Goal: Task Accomplishment & Management: Use online tool/utility

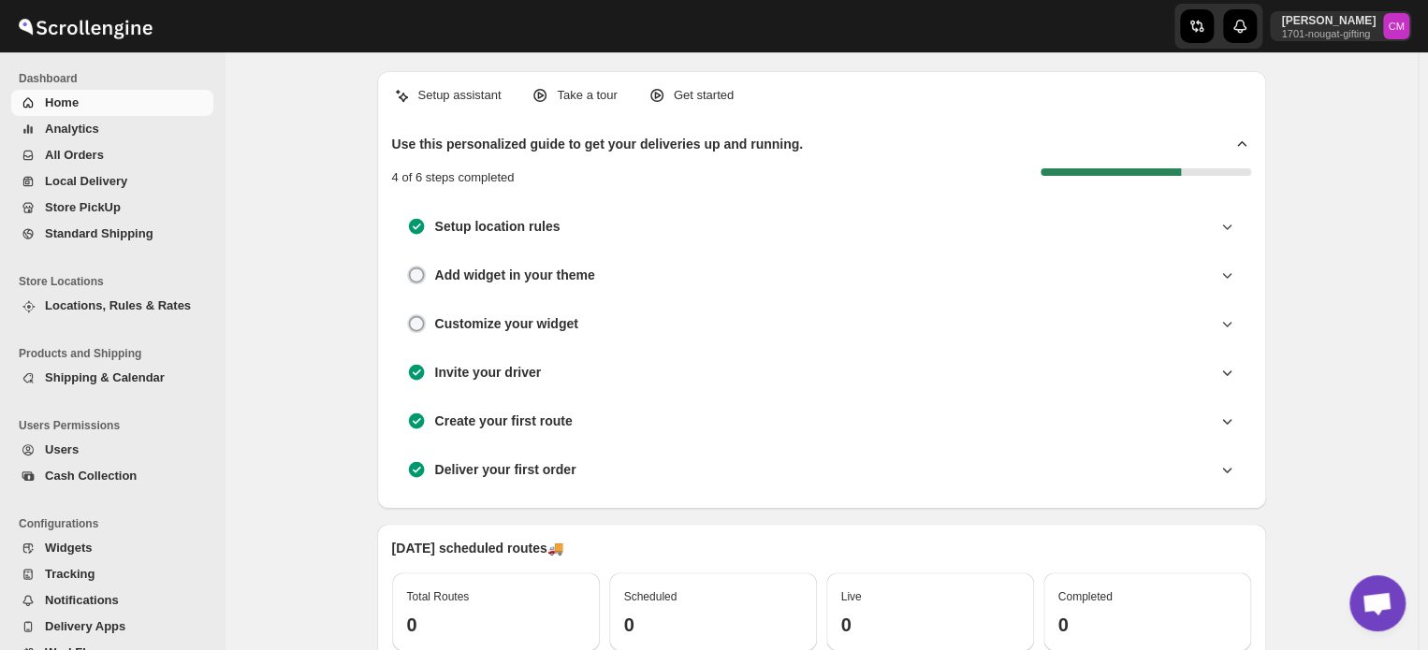
click at [94, 239] on span "Standard Shipping" at bounding box center [99, 233] width 109 height 14
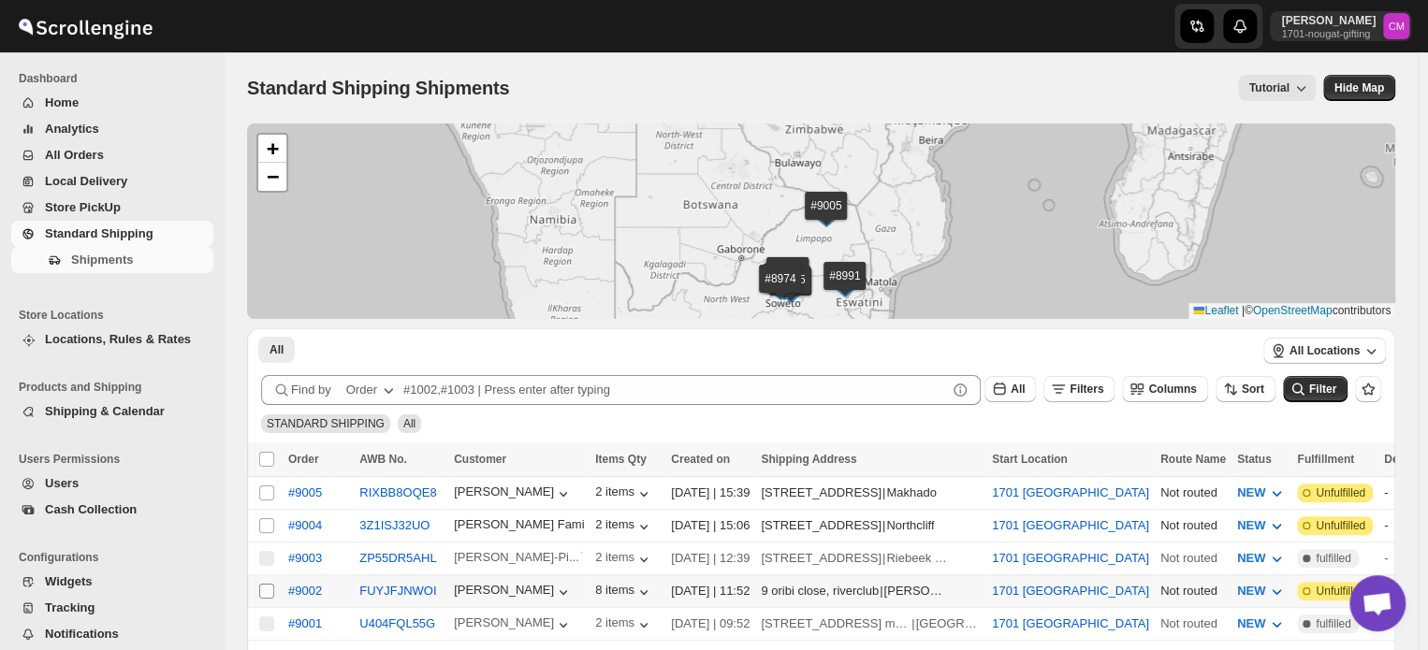
click at [264, 587] on input "Select shipment" at bounding box center [266, 591] width 15 height 15
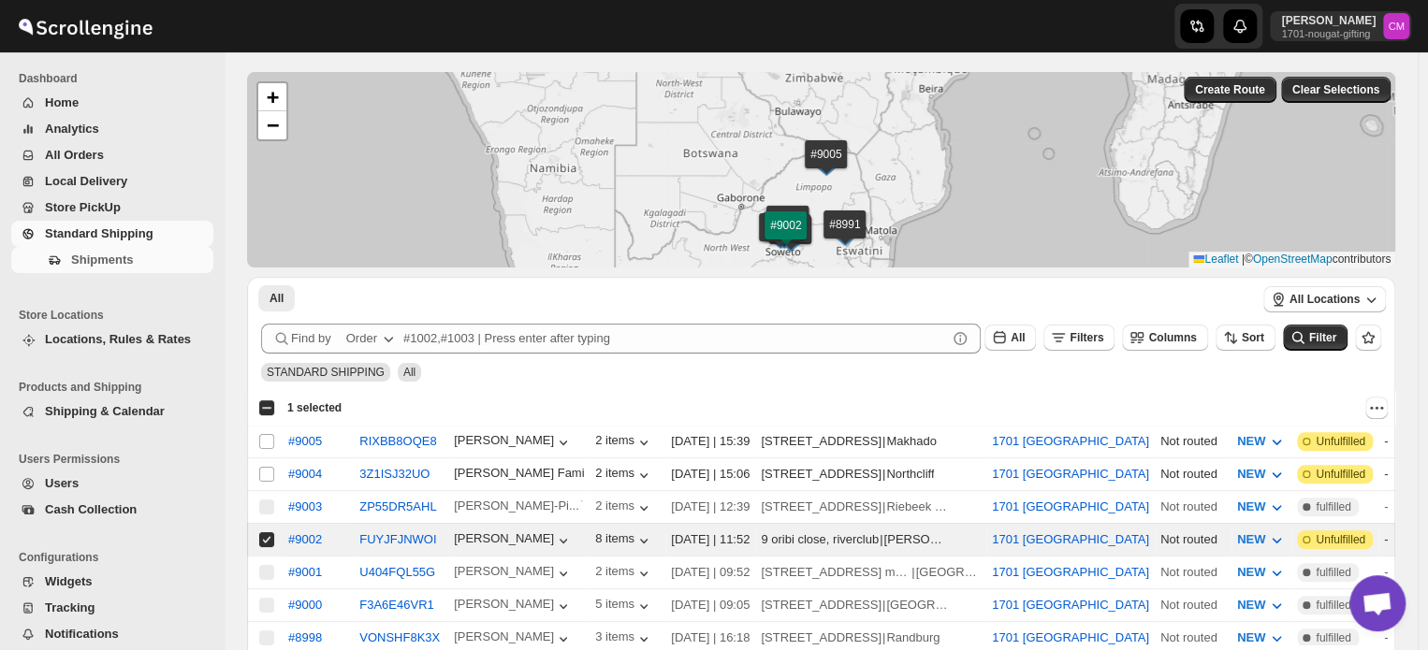
scroll to position [52, 0]
click at [1386, 403] on icon "Actions" at bounding box center [1376, 407] width 19 height 19
click at [1333, 449] on span "MOVE TO LOCAL DELIVERY" at bounding box center [1305, 443] width 162 height 14
checkbox input "false"
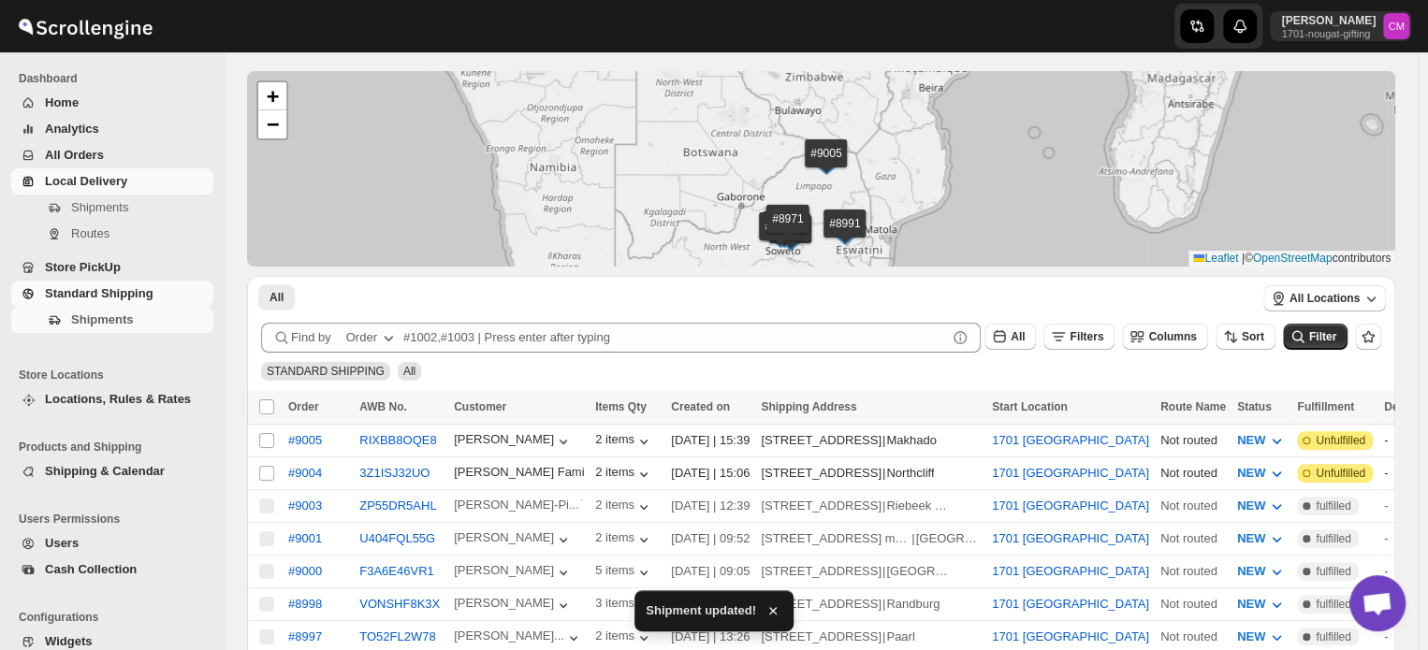
click at [74, 185] on span "Local Delivery" at bounding box center [86, 181] width 82 height 14
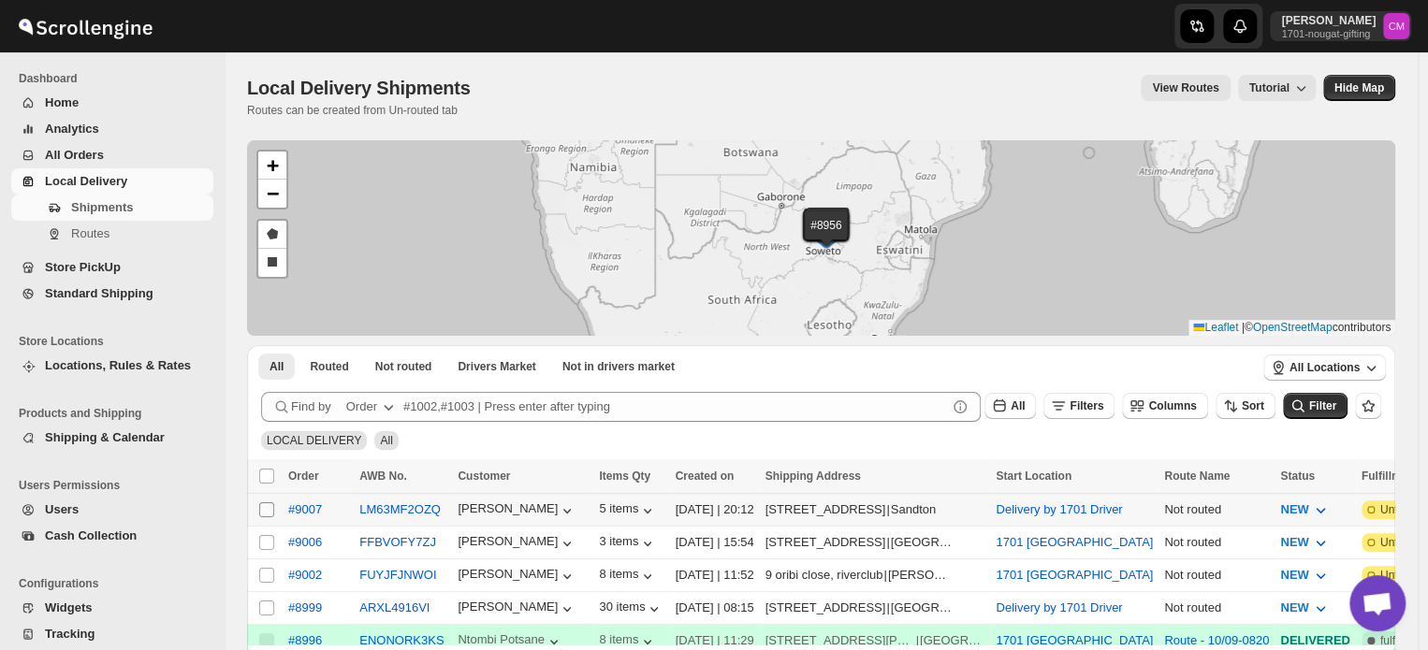
click at [270, 508] on input "Select shipment" at bounding box center [266, 509] width 15 height 15
checkbox input "true"
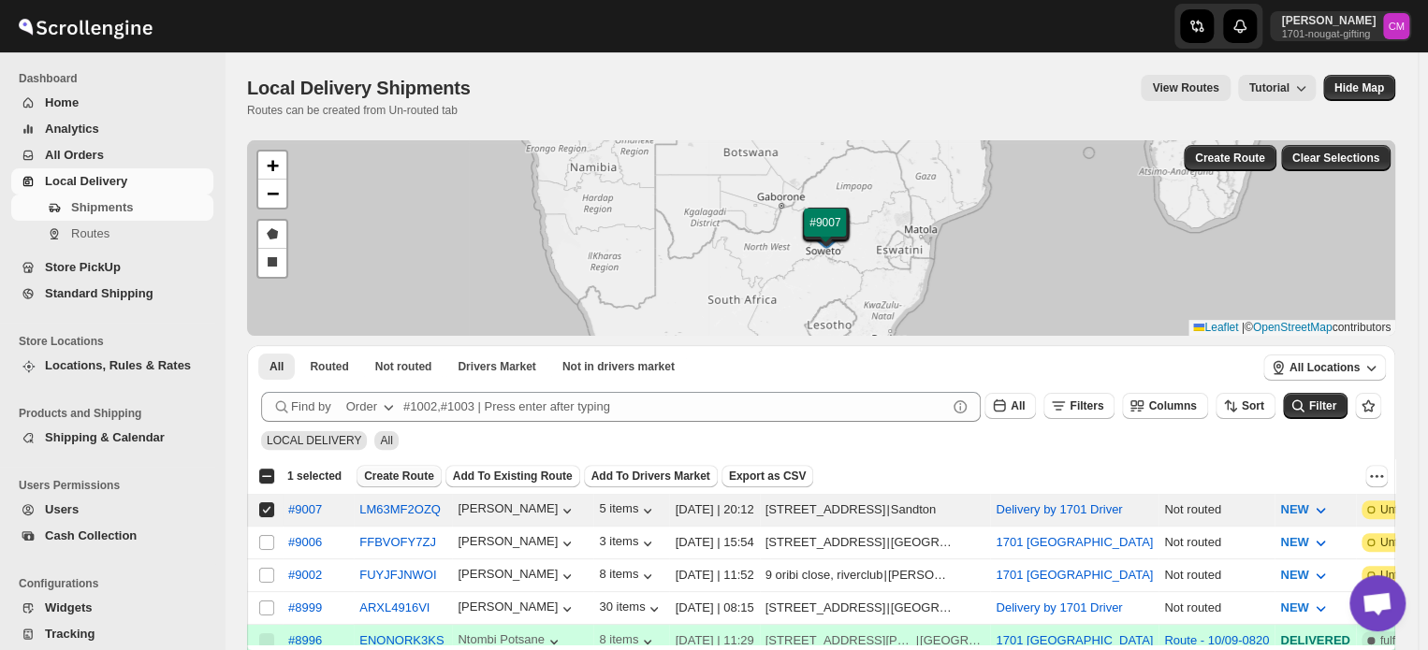
click at [392, 480] on span "Create Route" at bounding box center [399, 476] width 70 height 15
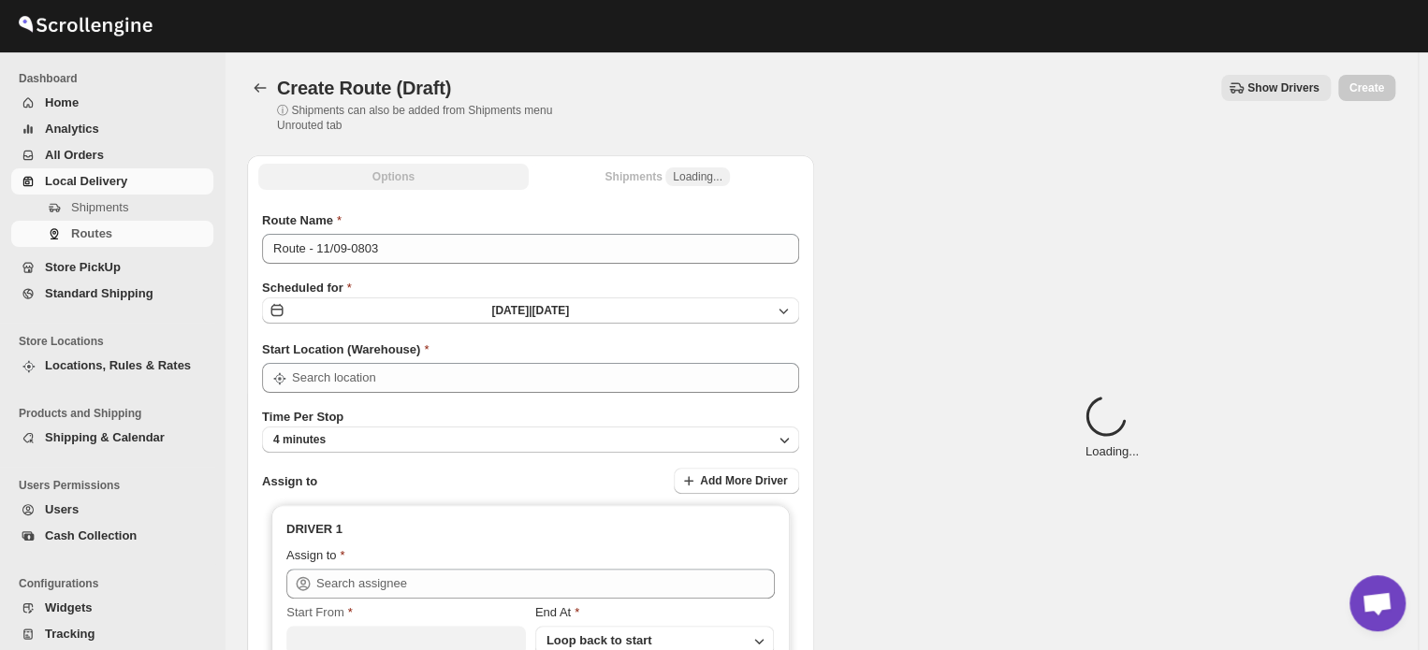
type input "Delivery by 1701 Driver"
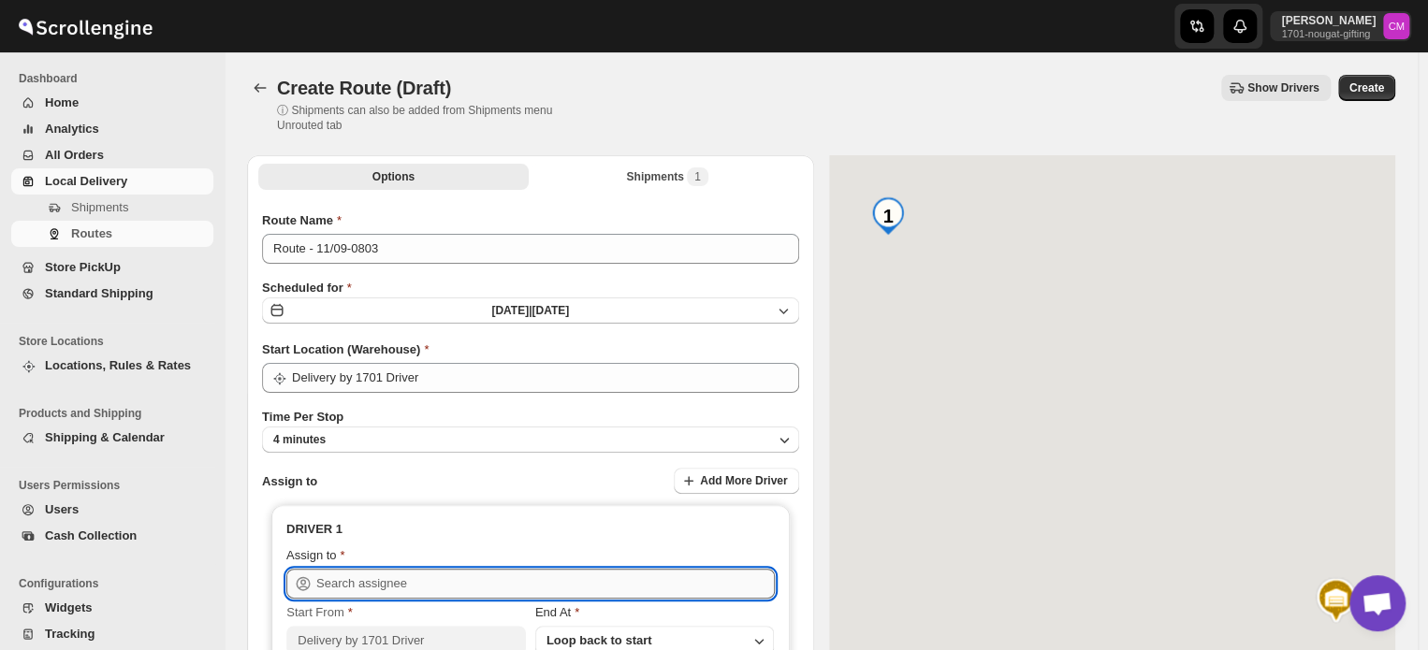
click at [332, 575] on input "text" at bounding box center [545, 584] width 459 height 30
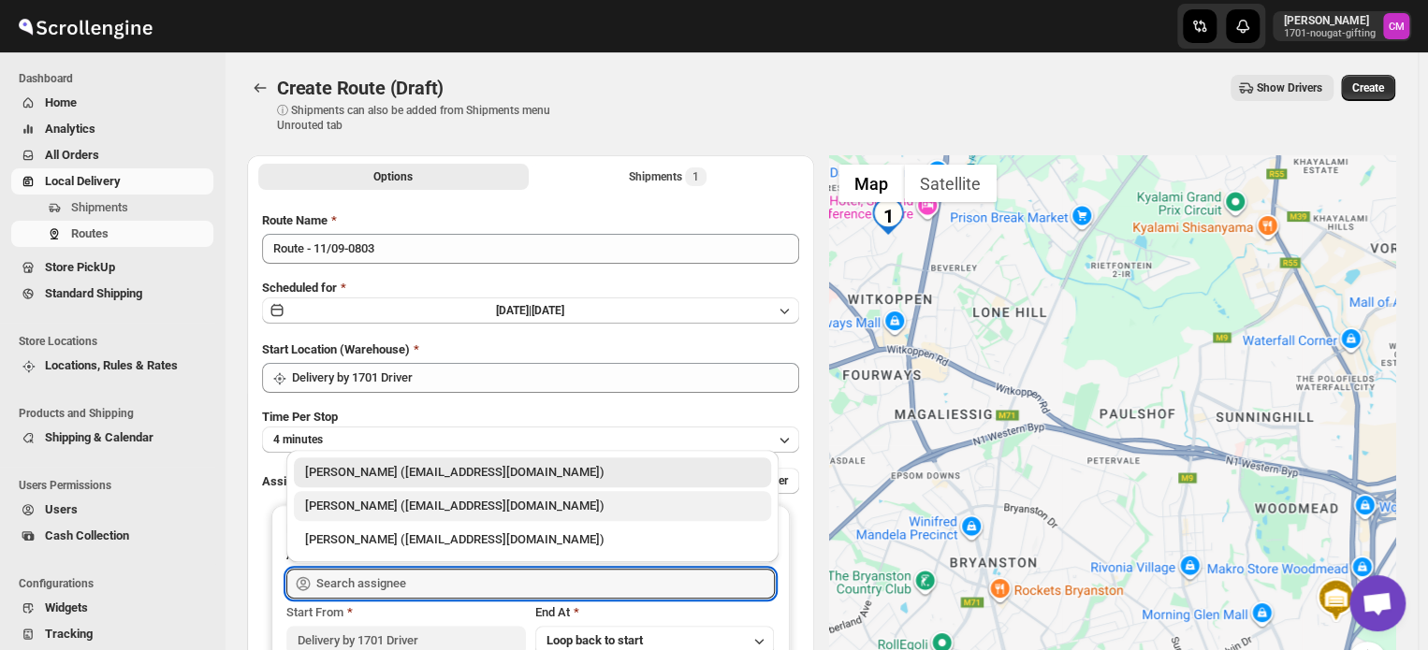
click at [341, 510] on div "[PERSON_NAME] ([EMAIL_ADDRESS][DOMAIN_NAME])" at bounding box center [532, 506] width 455 height 19
type input "[PERSON_NAME] ([EMAIL_ADDRESS][DOMAIN_NAME])"
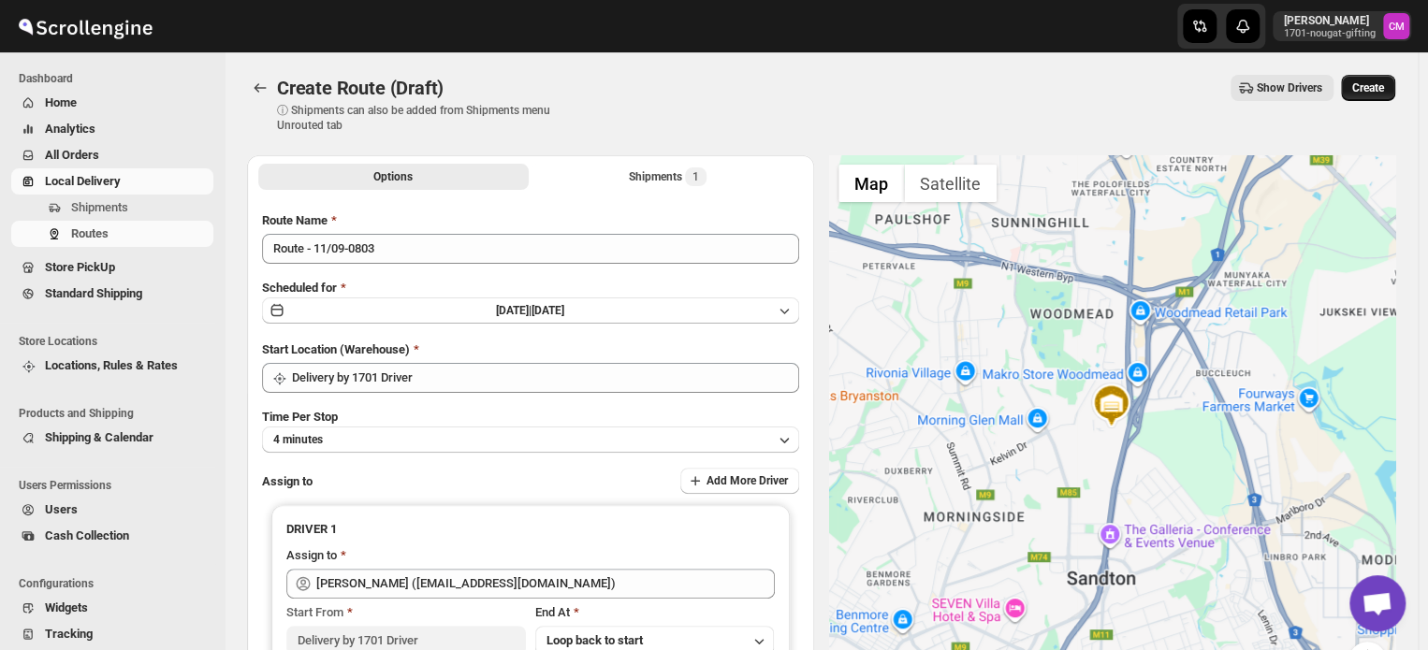
click at [1370, 99] on button "Create" at bounding box center [1368, 88] width 54 height 26
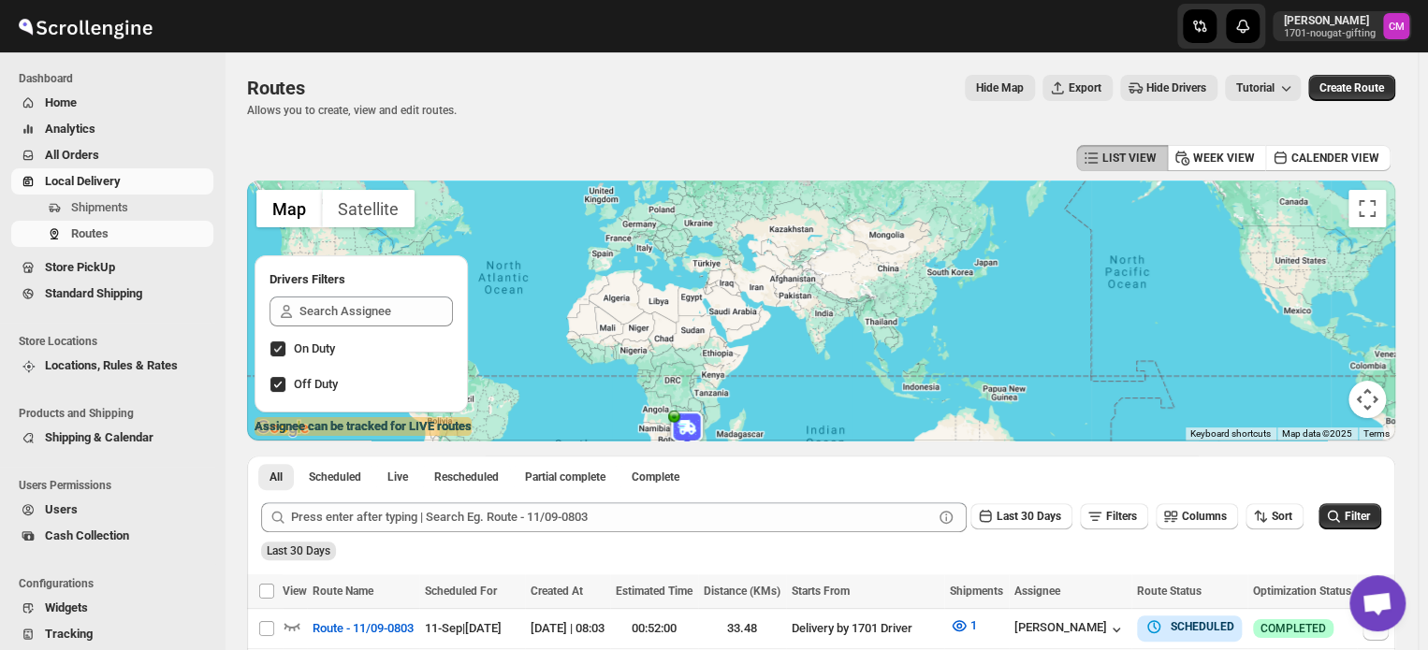
click at [105, 174] on span "Local Delivery" at bounding box center [83, 181] width 76 height 14
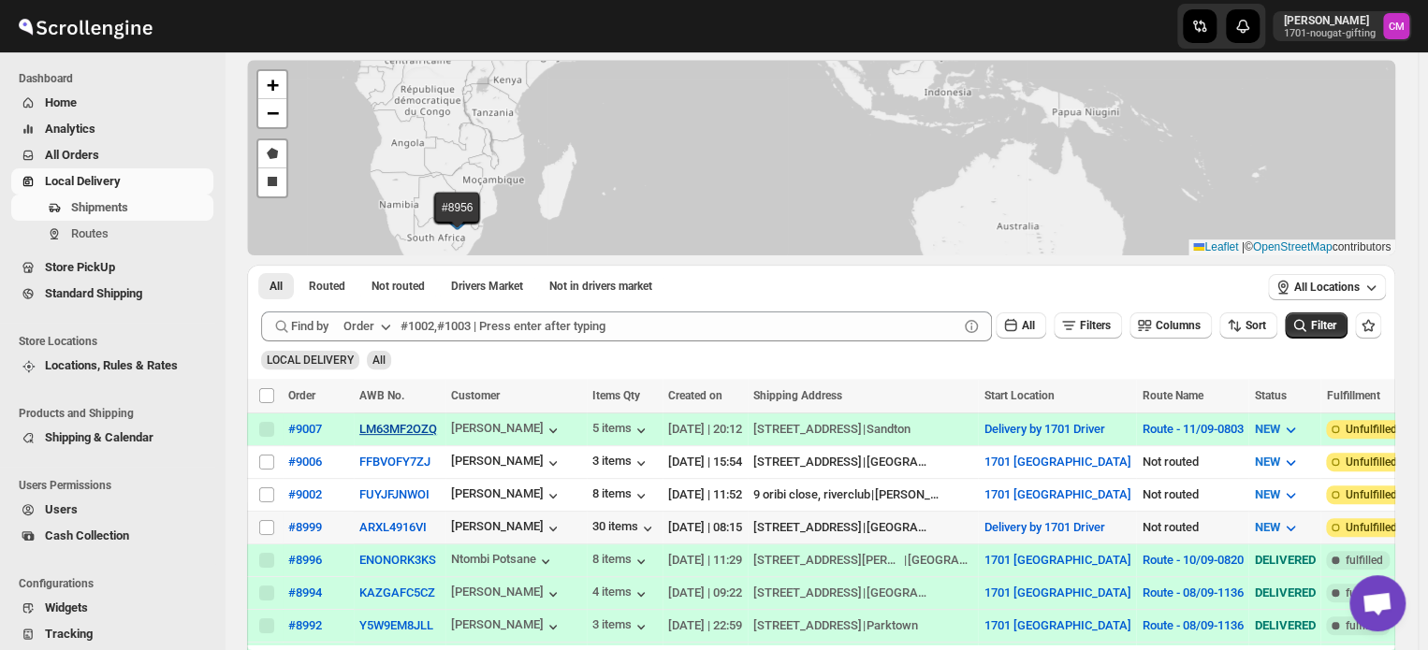
scroll to position [86, 0]
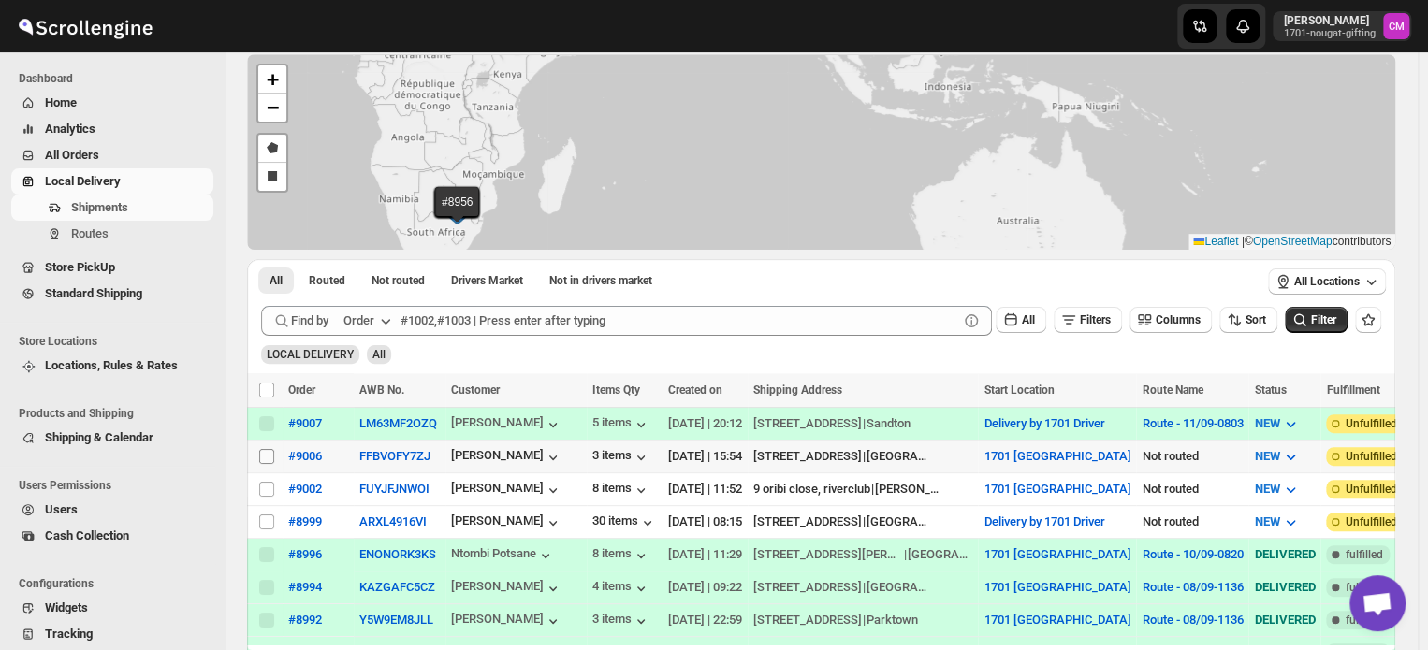
click at [268, 455] on input "Select shipment" at bounding box center [266, 456] width 15 height 15
checkbox input "true"
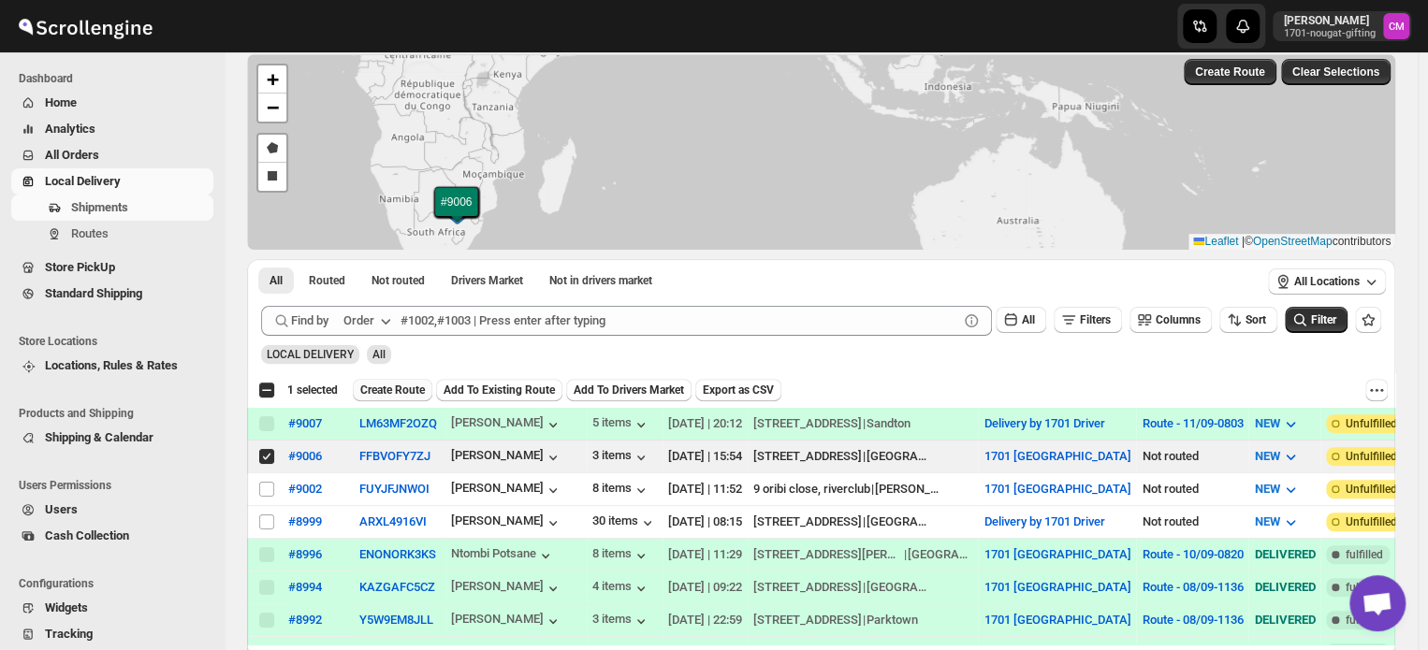
click at [395, 389] on span "Create Route" at bounding box center [392, 390] width 65 height 15
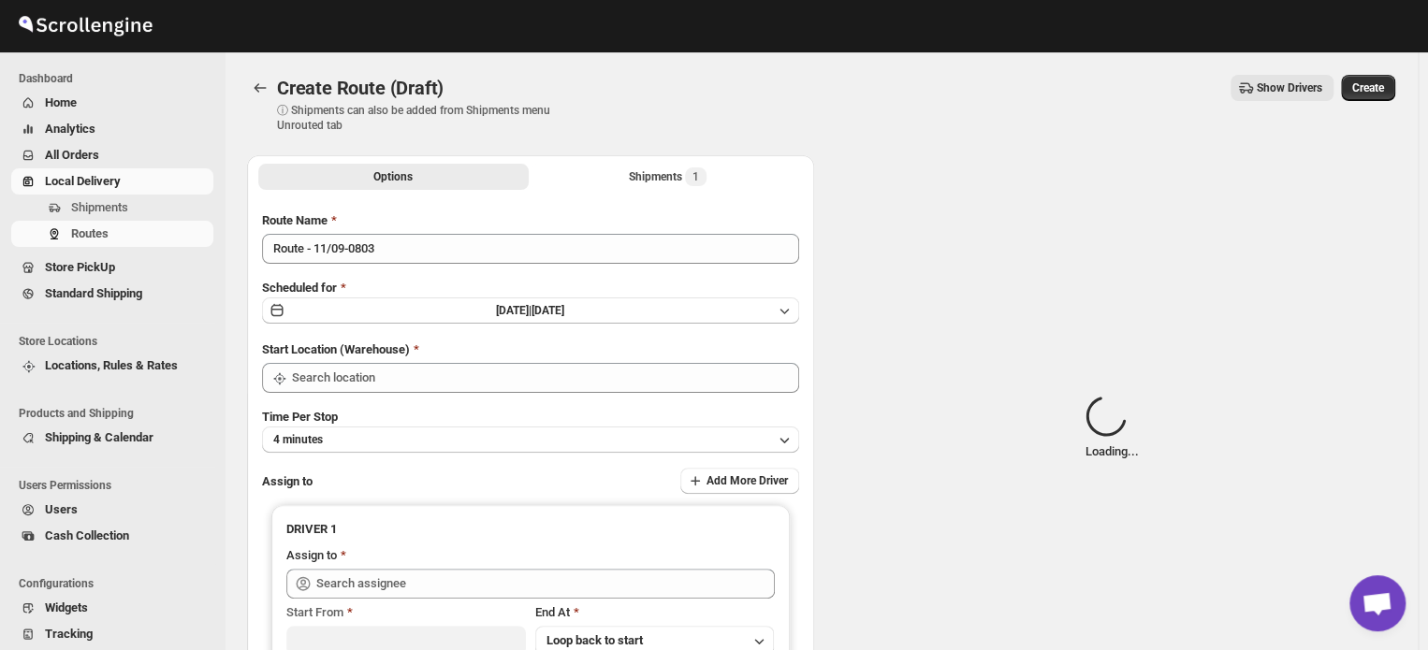
type input "1701 [GEOGRAPHIC_DATA]"
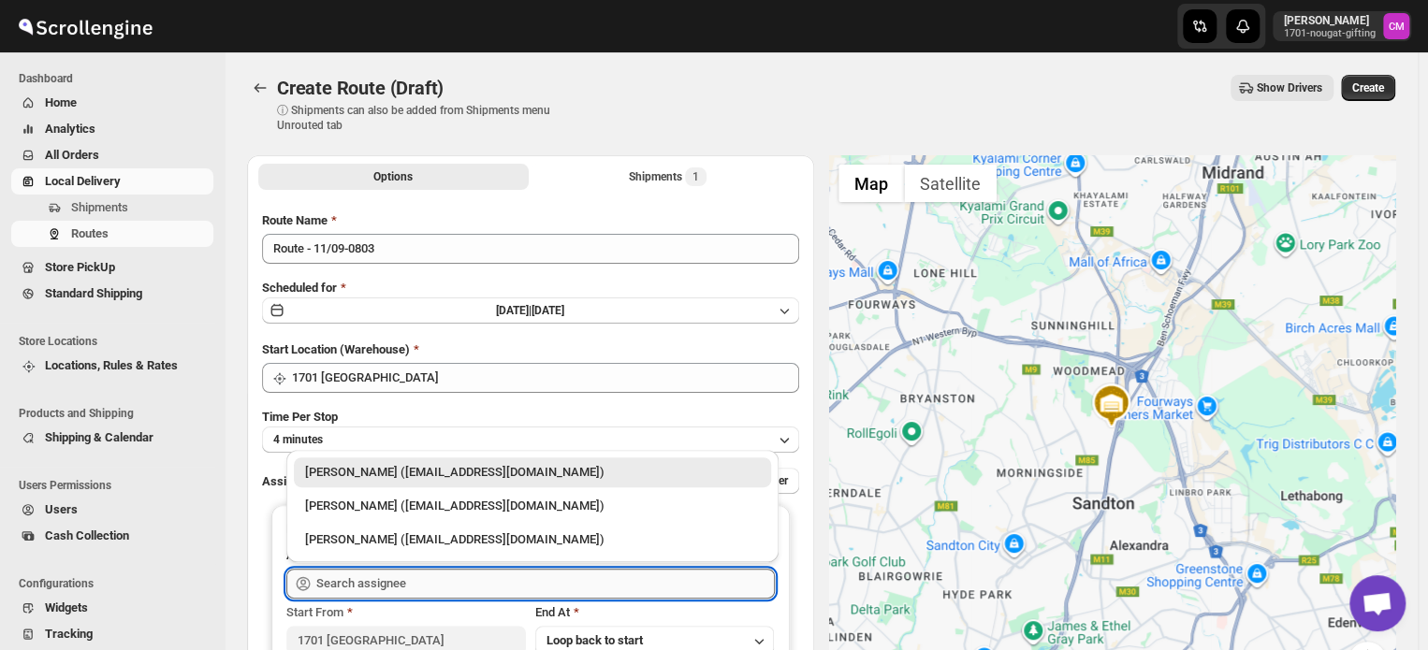
click at [356, 583] on input "text" at bounding box center [545, 584] width 459 height 30
click at [388, 507] on div "[PERSON_NAME] ([EMAIL_ADDRESS][DOMAIN_NAME])" at bounding box center [532, 506] width 455 height 19
type input "[PERSON_NAME] ([EMAIL_ADDRESS][DOMAIN_NAME])"
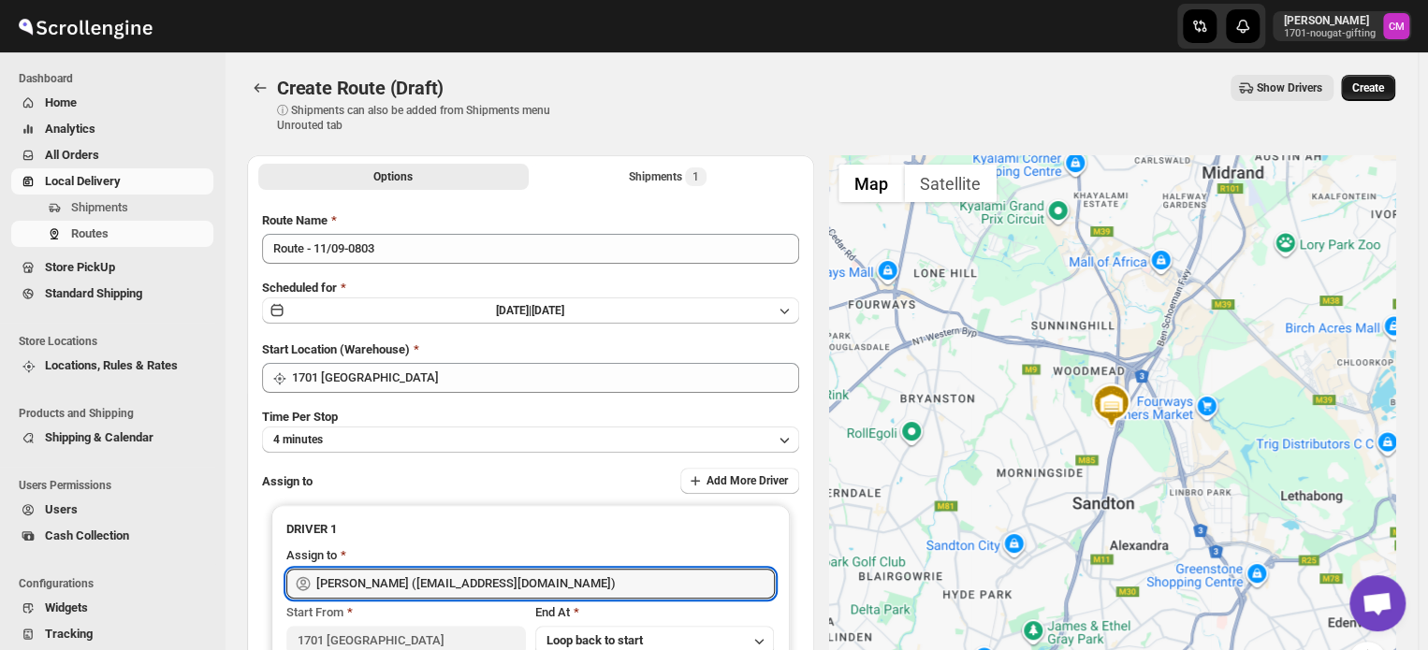
click at [1363, 92] on span "Create" at bounding box center [1368, 87] width 32 height 15
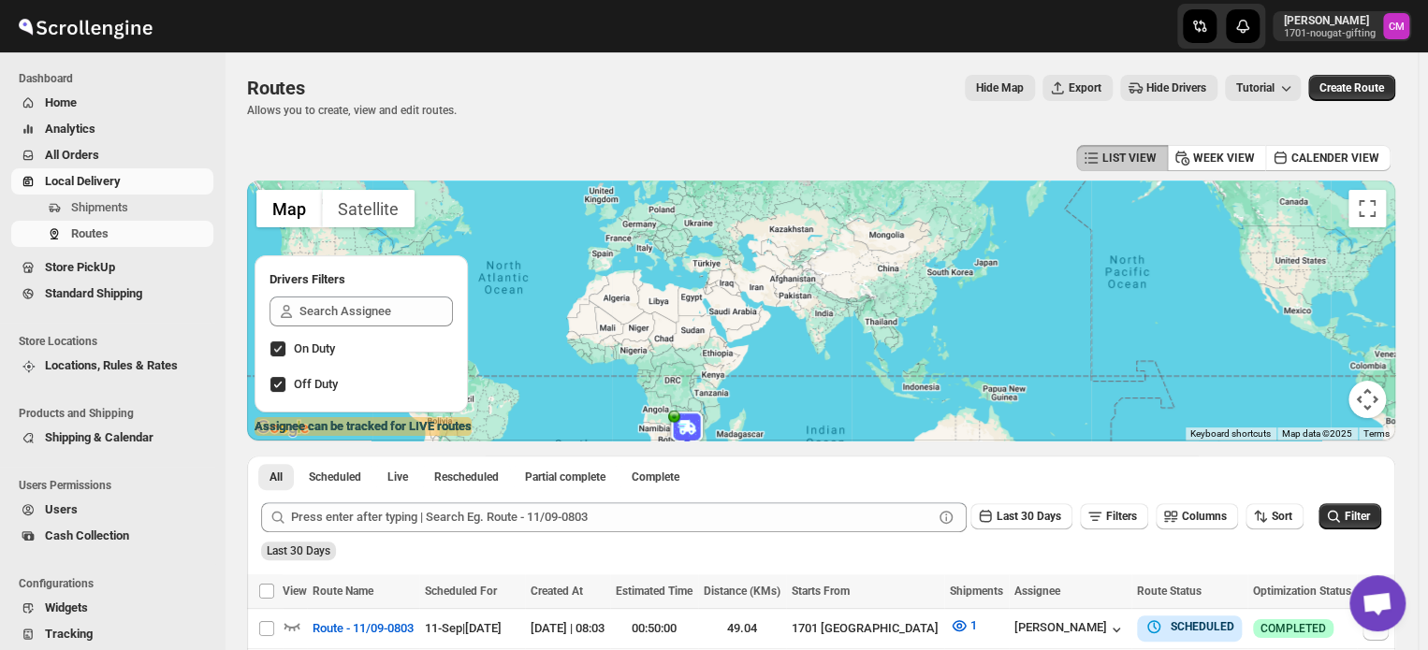
click at [60, 263] on span "Store PickUp" at bounding box center [80, 267] width 70 height 14
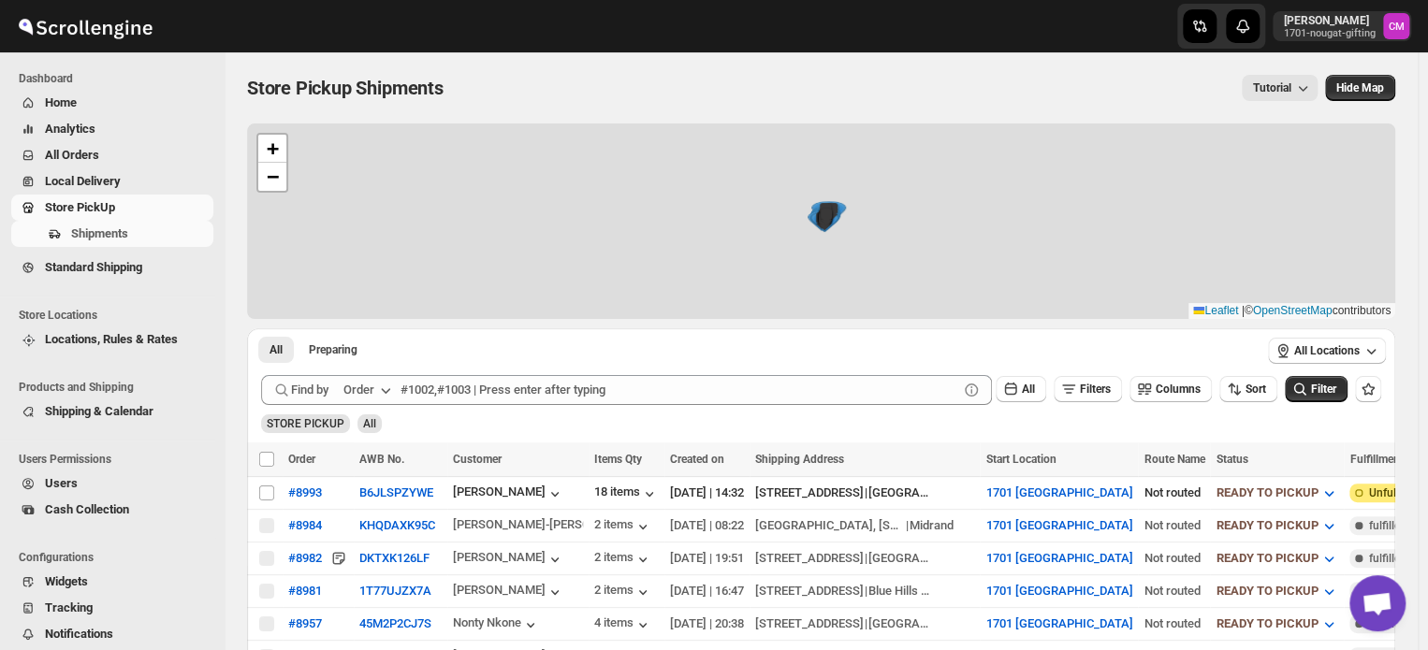
click at [78, 214] on span "Store PickUp" at bounding box center [80, 207] width 70 height 14
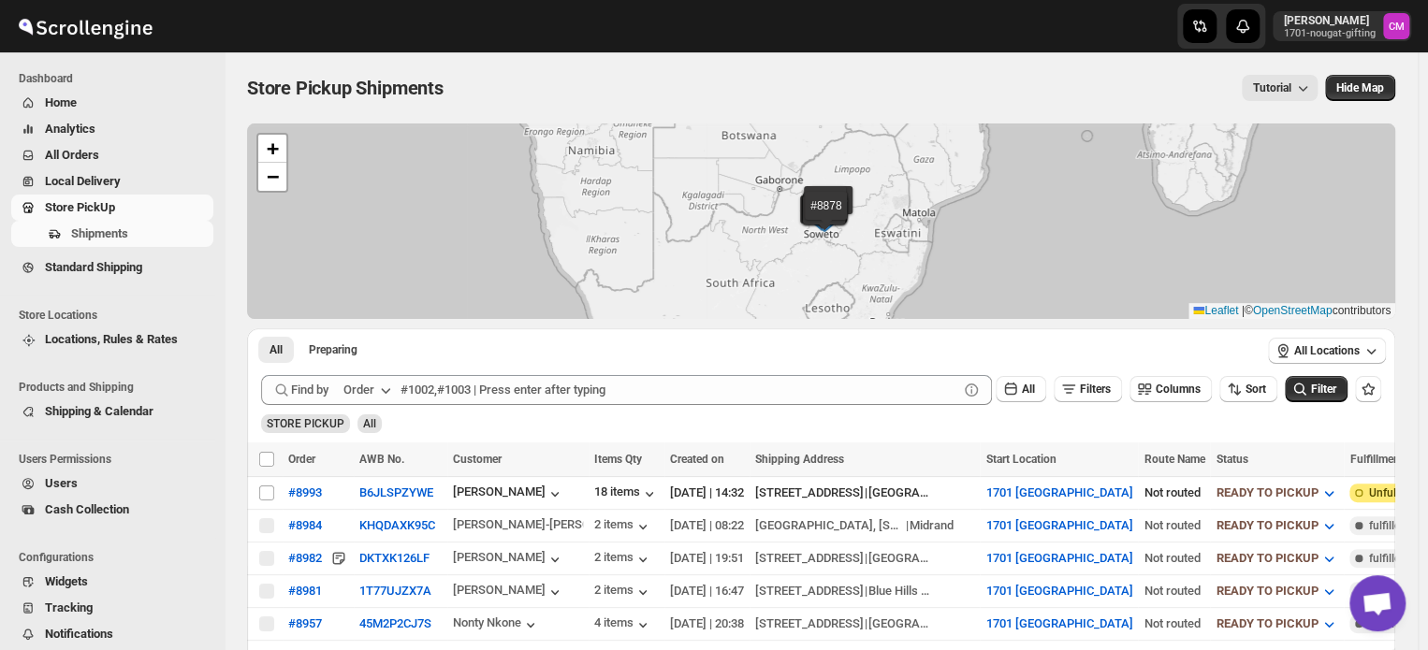
click at [80, 200] on span "Store PickUp" at bounding box center [80, 207] width 70 height 14
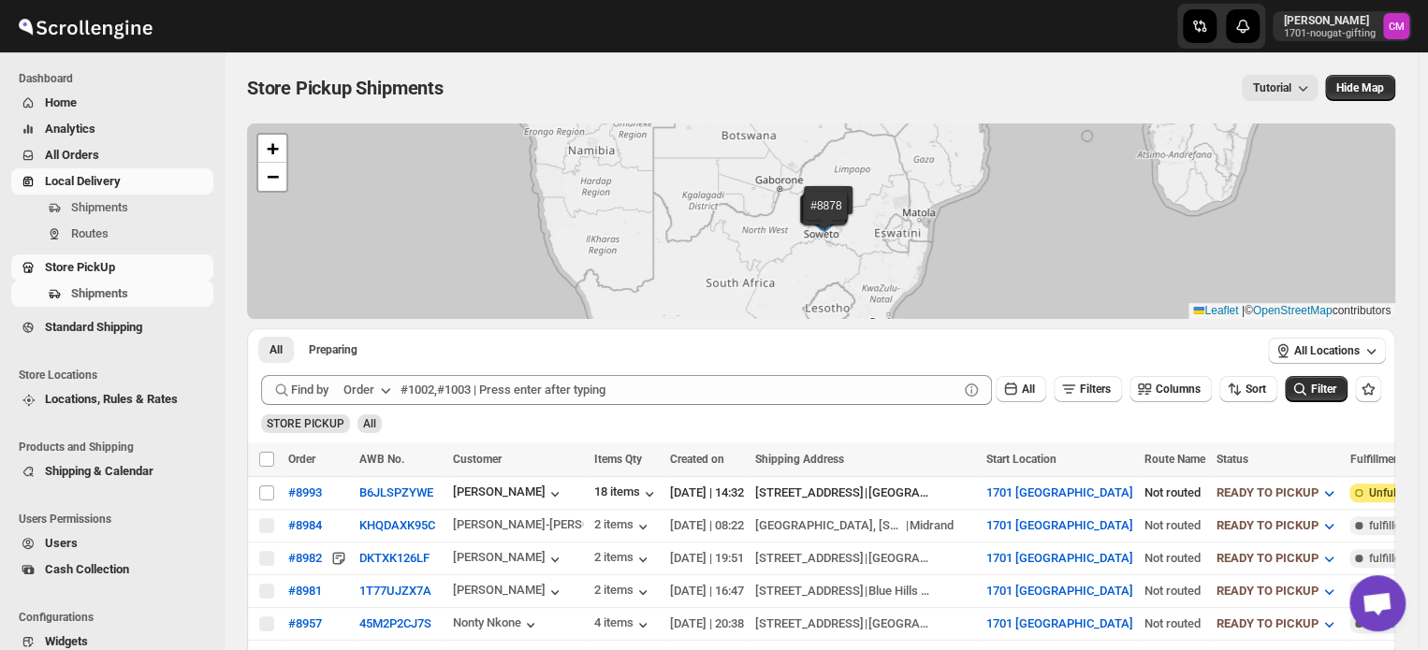
click at [75, 184] on span "Local Delivery" at bounding box center [83, 181] width 76 height 14
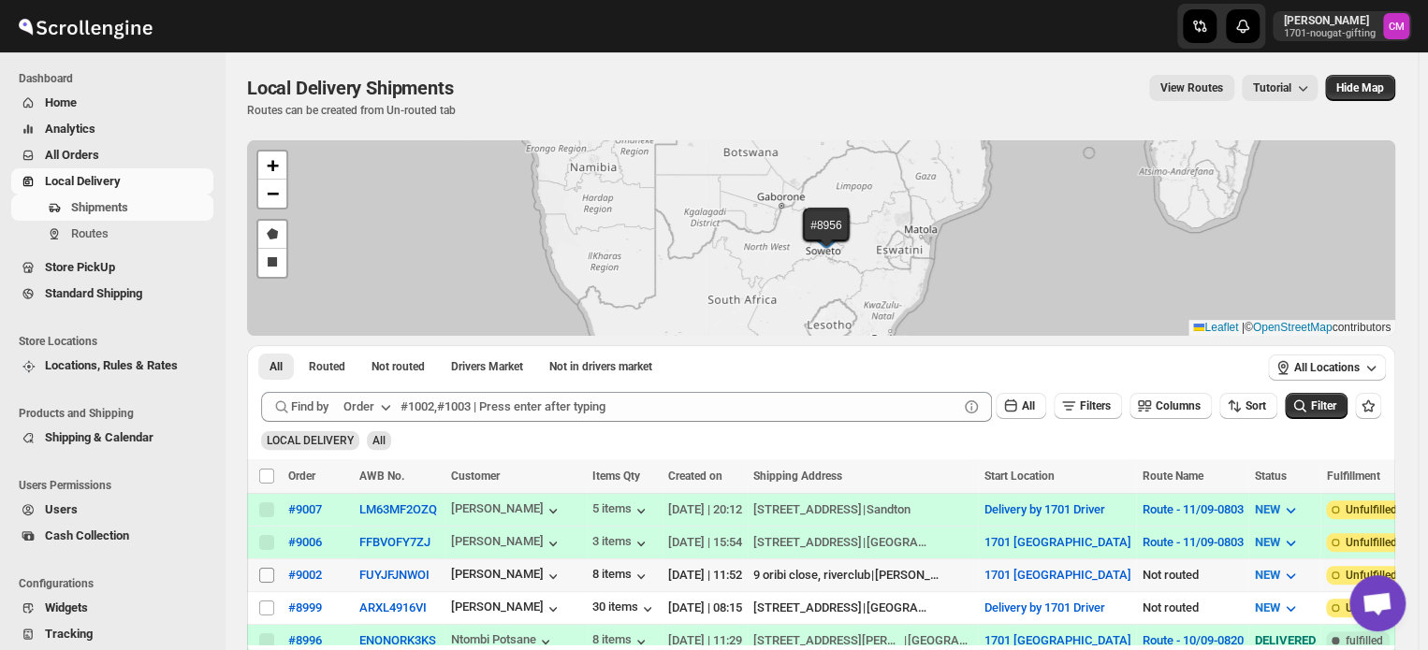
click at [270, 575] on input "Select shipment" at bounding box center [266, 575] width 15 height 15
checkbox input "true"
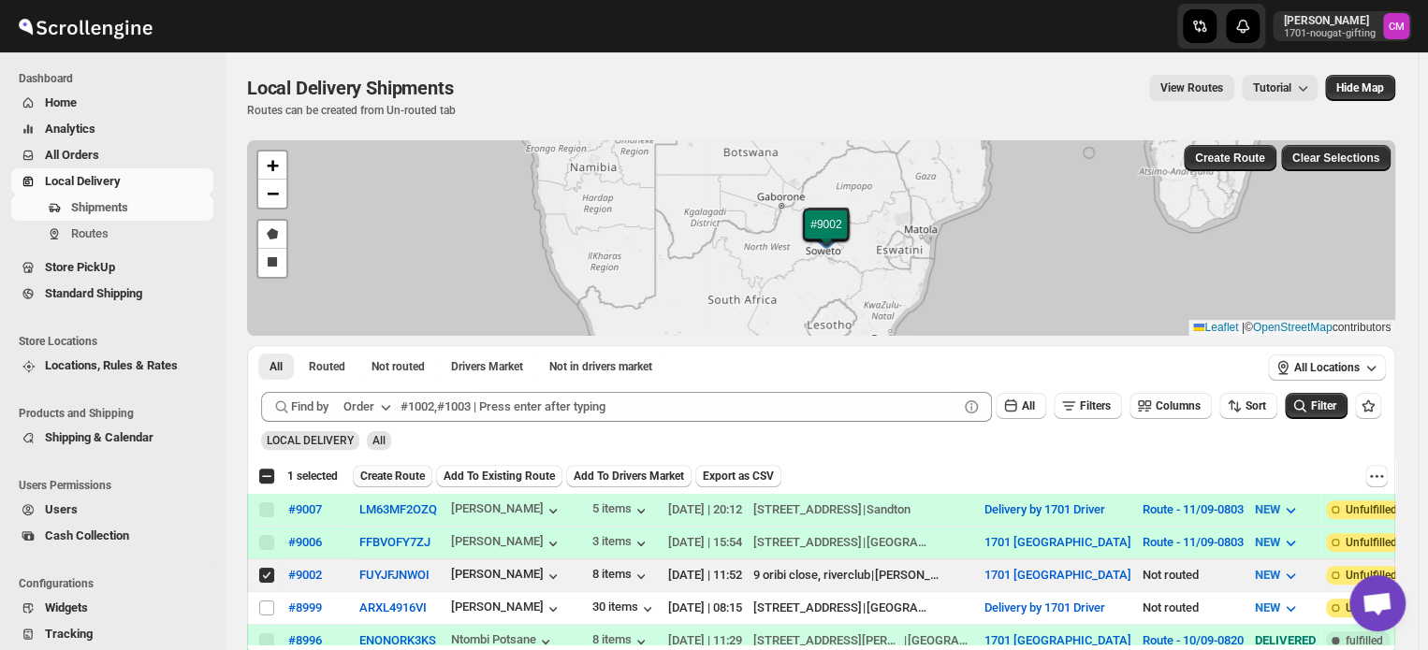
click at [401, 482] on span "Create Route" at bounding box center [392, 476] width 65 height 15
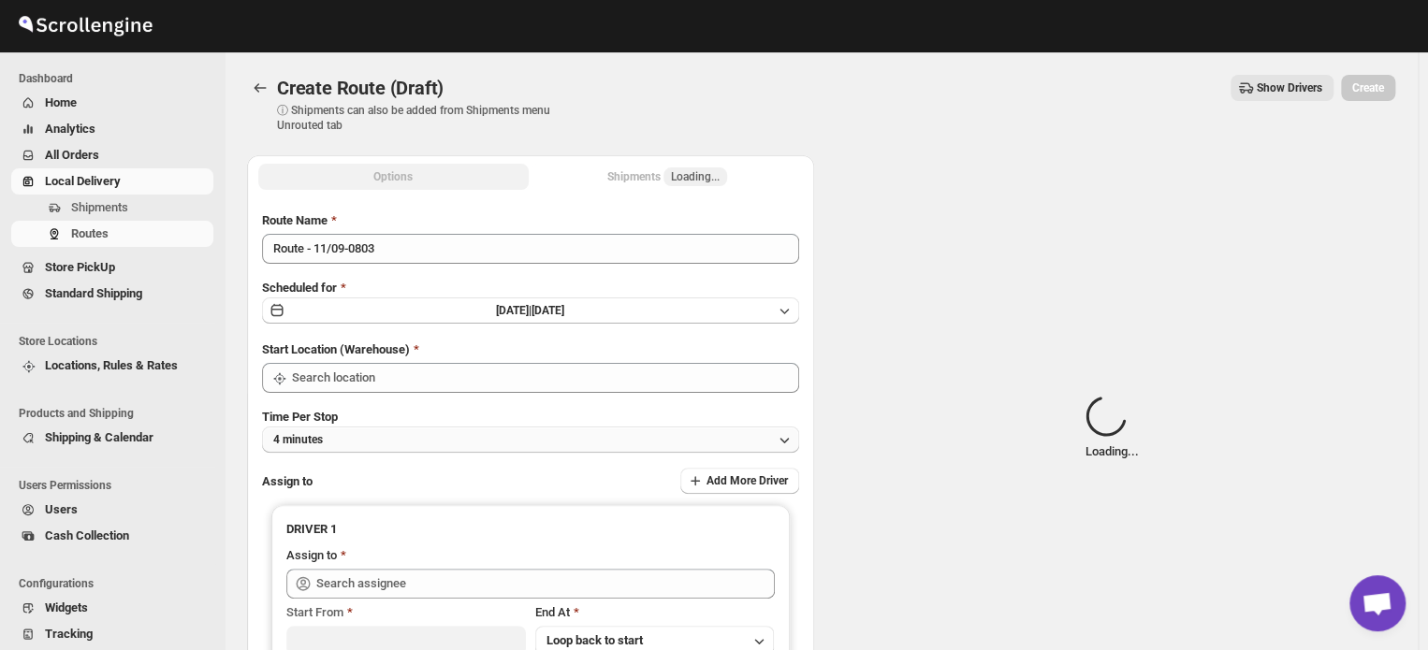
type input "1701 [GEOGRAPHIC_DATA]"
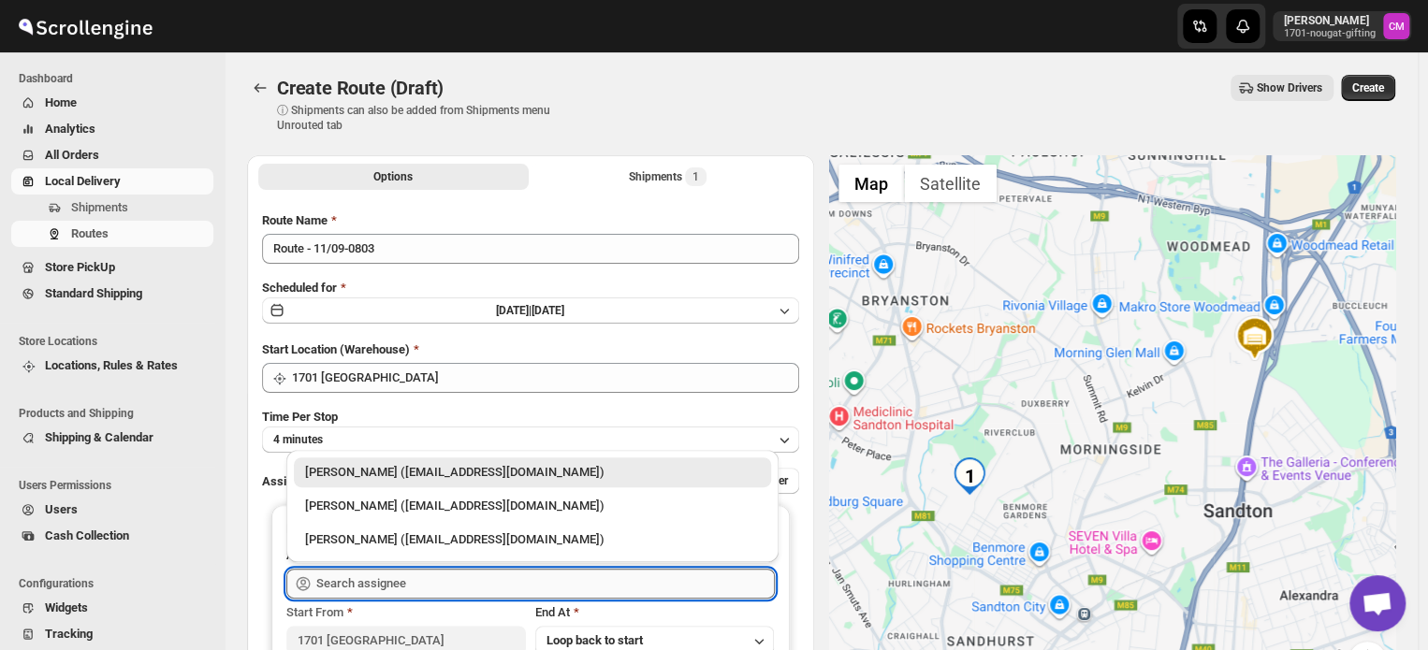
click at [378, 586] on input "text" at bounding box center [545, 584] width 459 height 30
click at [364, 511] on div "[PERSON_NAME] ([EMAIL_ADDRESS][DOMAIN_NAME])" at bounding box center [532, 506] width 455 height 19
type input "[PERSON_NAME] ([EMAIL_ADDRESS][DOMAIN_NAME])"
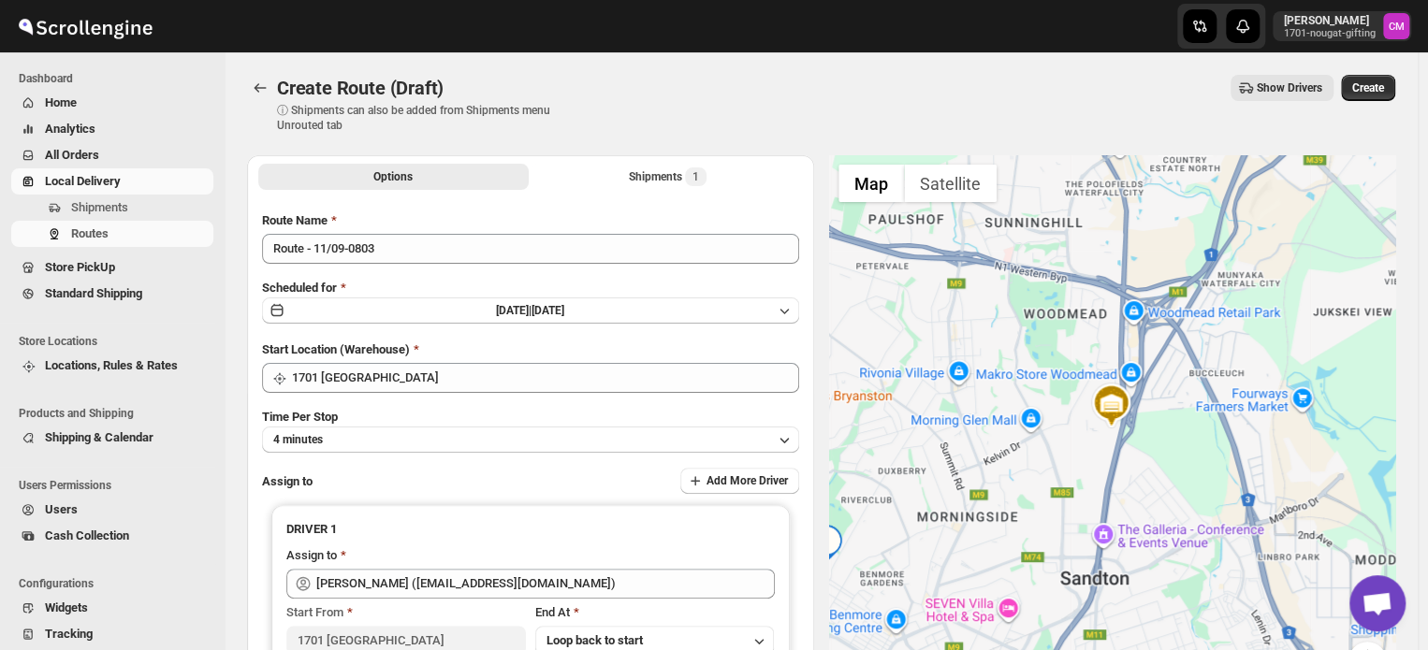
click at [1359, 101] on div "Create Route (Draft) ⓘ Shipments can also be added from Shipments menu Unrouted…" at bounding box center [821, 104] width 1148 height 58
click at [1368, 85] on span "Create" at bounding box center [1368, 87] width 32 height 15
